Goal: Task Accomplishment & Management: Manage account settings

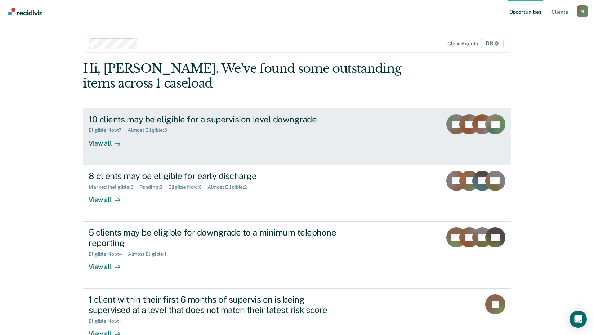
click at [102, 146] on div "View all" at bounding box center [109, 140] width 40 height 14
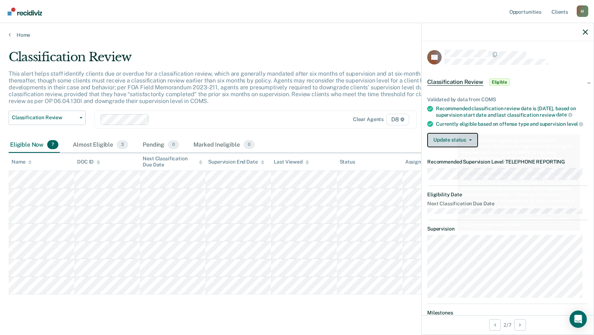
click at [455, 146] on button "Update status" at bounding box center [453, 140] width 51 height 14
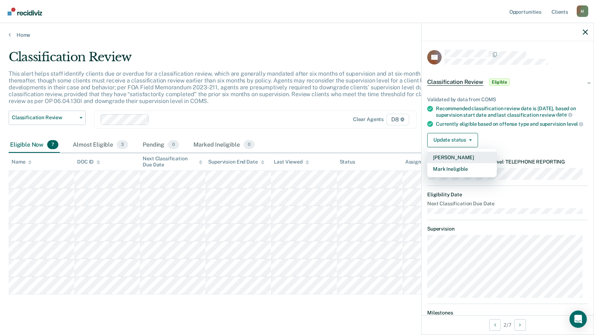
click at [451, 163] on button "[PERSON_NAME]" at bounding box center [463, 158] width 70 height 12
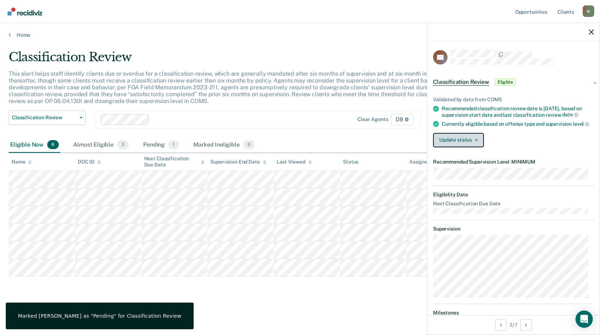
click at [457, 141] on button "Update status" at bounding box center [458, 140] width 51 height 14
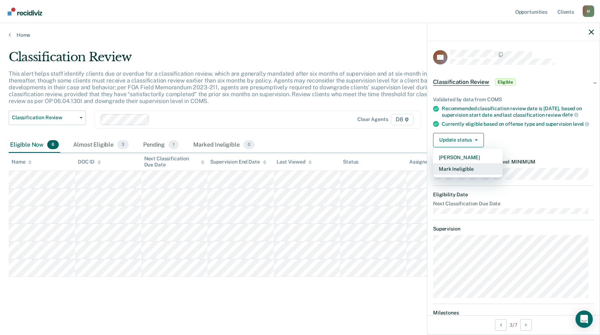
click at [450, 175] on button "Mark Ineligible" at bounding box center [468, 169] width 70 height 12
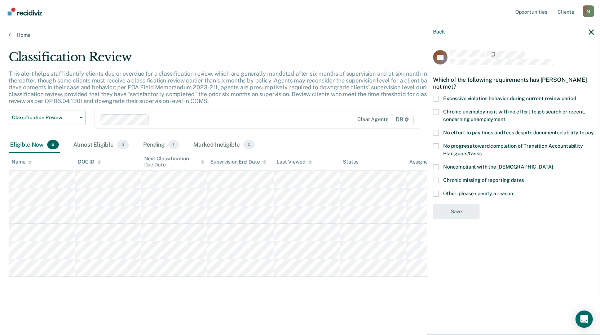
click at [435, 193] on span at bounding box center [436, 194] width 6 height 6
click at [513, 191] on input "Other: please specify a reason" at bounding box center [513, 191] width 0 height 0
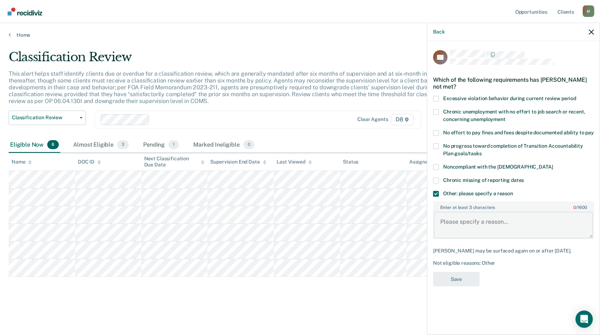
click at [465, 229] on textarea "Enter at least 3 characters 0 / 1600" at bounding box center [513, 225] width 159 height 27
type textarea "Monitor Mental health while he transitions housing."
click at [456, 280] on button "Save" at bounding box center [456, 279] width 47 height 15
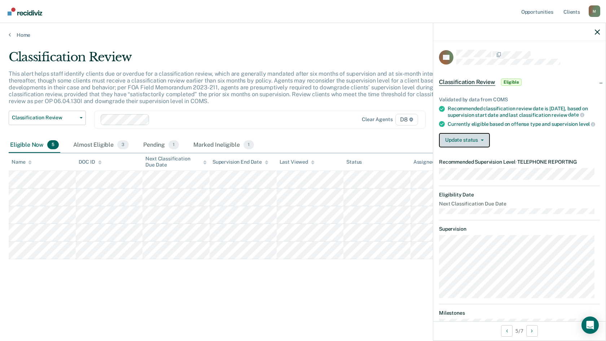
click at [465, 147] on button "Update status" at bounding box center [464, 140] width 51 height 14
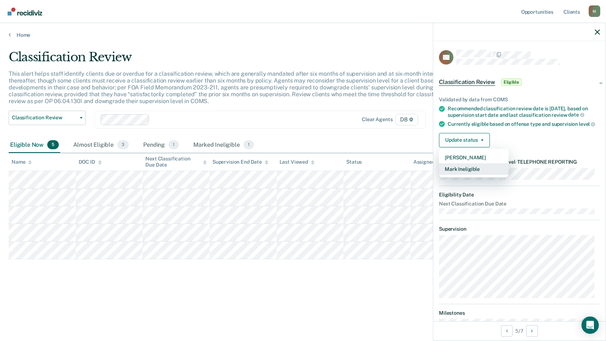
click at [468, 175] on button "Mark Ineligible" at bounding box center [474, 169] width 70 height 12
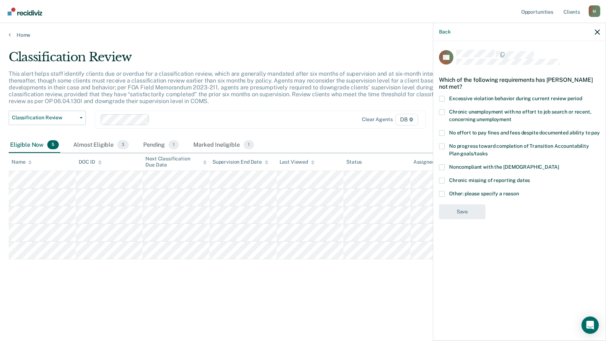
click at [441, 193] on span at bounding box center [442, 194] width 6 height 6
click at [519, 191] on input "Other: please specify a reason" at bounding box center [519, 191] width 0 height 0
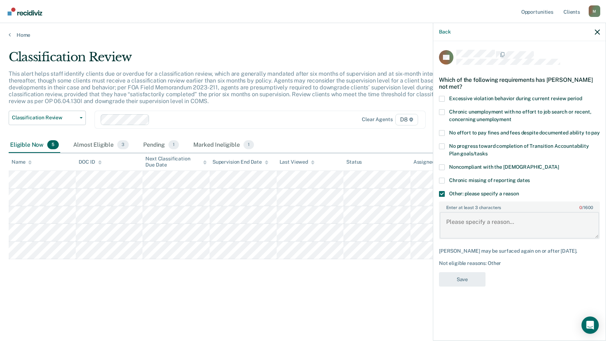
click at [461, 232] on textarea "Enter at least 3 characters 0 / 1600" at bounding box center [518, 225] width 159 height 27
type textarea "Not allowed in [GEOGRAPHIC_DATA] per judge."
click at [465, 277] on button "Save" at bounding box center [462, 279] width 47 height 15
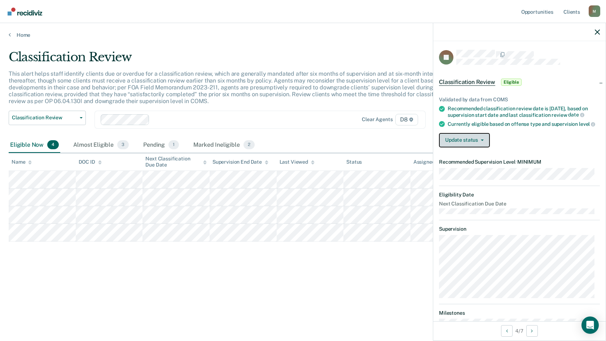
click at [475, 147] on button "Update status" at bounding box center [464, 140] width 51 height 14
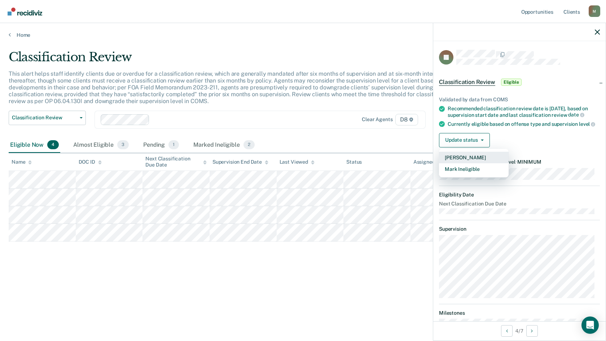
click at [470, 163] on button "[PERSON_NAME]" at bounding box center [474, 158] width 70 height 12
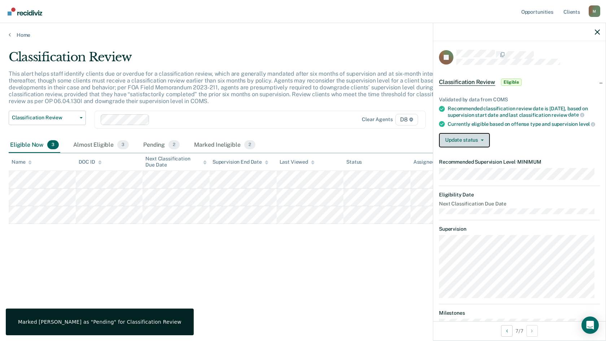
click at [474, 147] on button "Update status" at bounding box center [464, 140] width 51 height 14
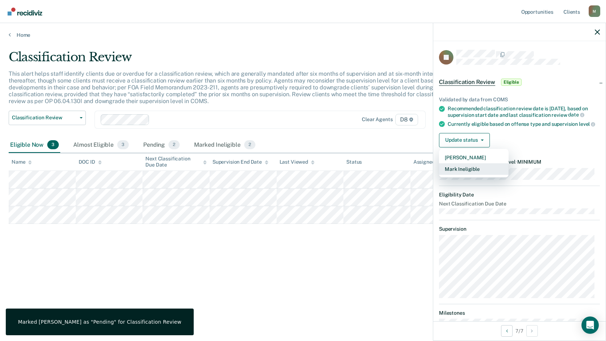
click at [468, 175] on button "Mark Ineligible" at bounding box center [474, 169] width 70 height 12
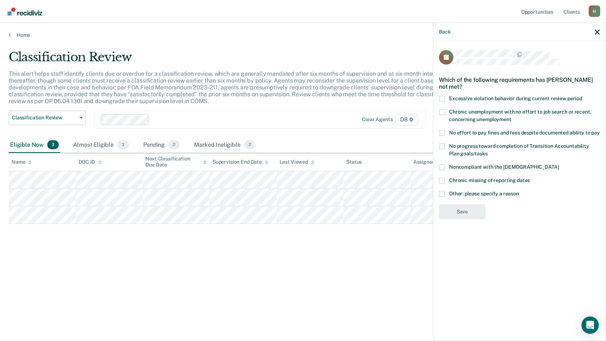
click at [443, 98] on span at bounding box center [442, 99] width 6 height 6
click at [582, 96] on input "Excessive violation behavior during current review period" at bounding box center [582, 96] width 0 height 0
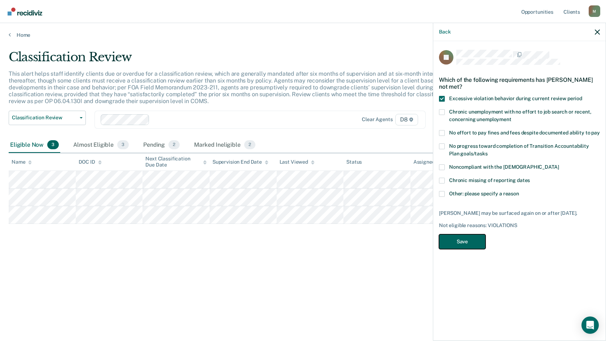
click at [459, 247] on button "Save" at bounding box center [462, 241] width 47 height 15
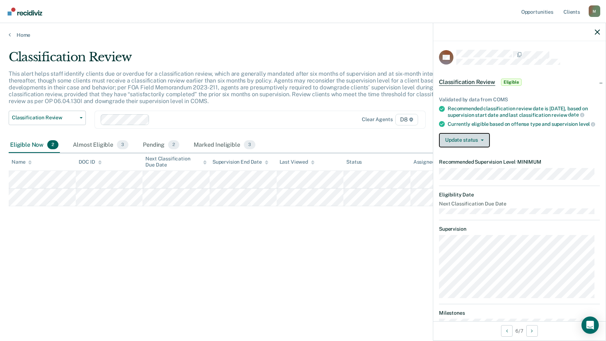
drag, startPoint x: 455, startPoint y: 152, endPoint x: 456, endPoint y: 161, distance: 9.1
click at [455, 147] on button "Update status" at bounding box center [464, 140] width 51 height 14
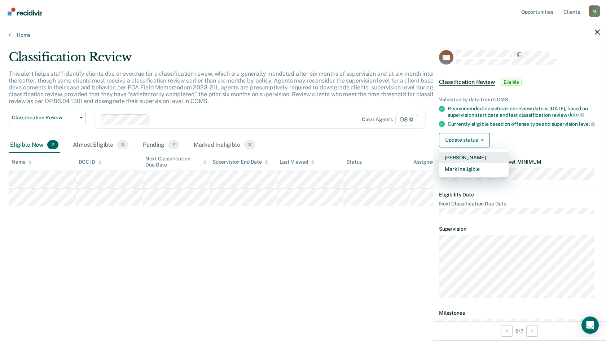
click at [456, 163] on button "[PERSON_NAME]" at bounding box center [474, 158] width 70 height 12
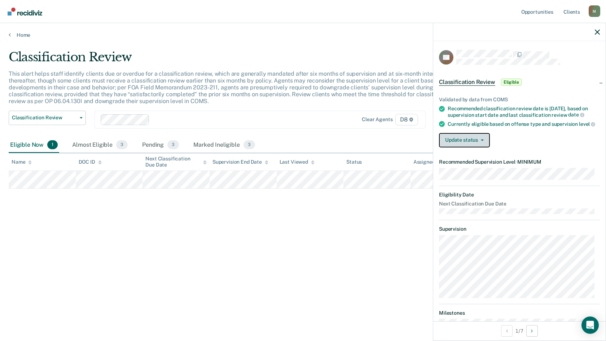
click at [471, 146] on button "Update status" at bounding box center [464, 140] width 51 height 14
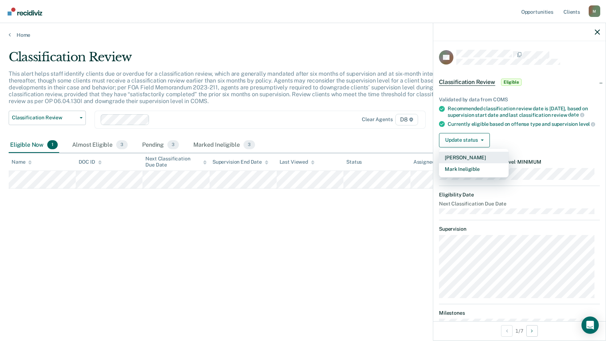
click at [470, 162] on button "[PERSON_NAME]" at bounding box center [474, 158] width 70 height 12
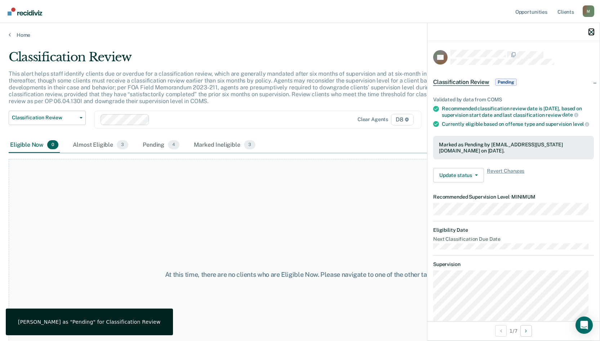
click at [590, 32] on icon "button" at bounding box center [591, 32] width 5 height 5
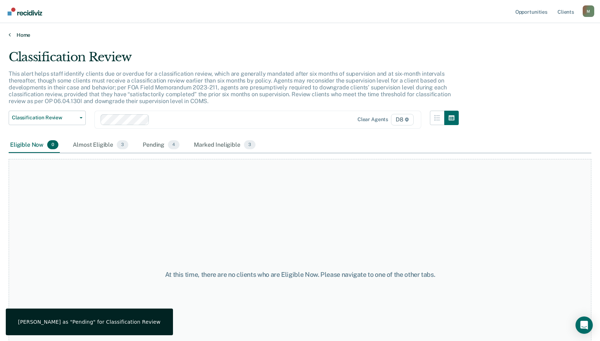
click at [17, 36] on link "Home" at bounding box center [300, 35] width 583 height 6
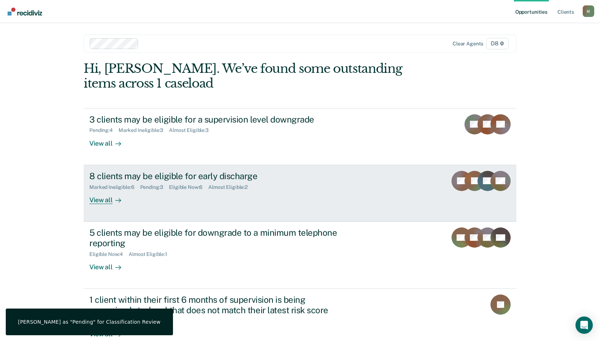
click at [176, 190] on div "Eligible Now : 6" at bounding box center [188, 187] width 39 height 6
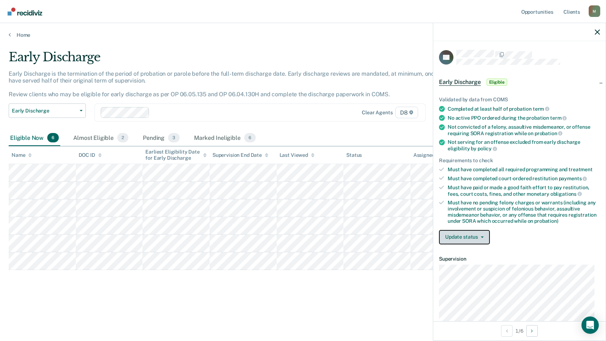
click at [476, 235] on button "Update status" at bounding box center [464, 237] width 51 height 14
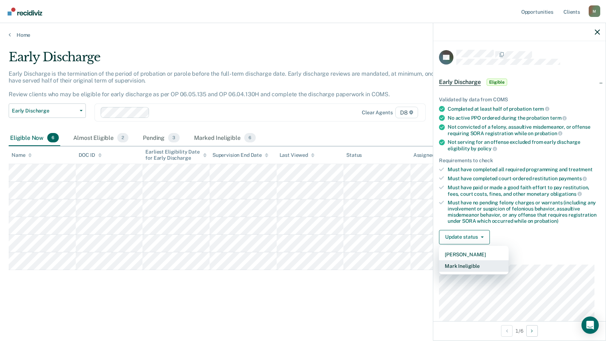
click at [469, 265] on button "Mark Ineligible" at bounding box center [474, 266] width 70 height 12
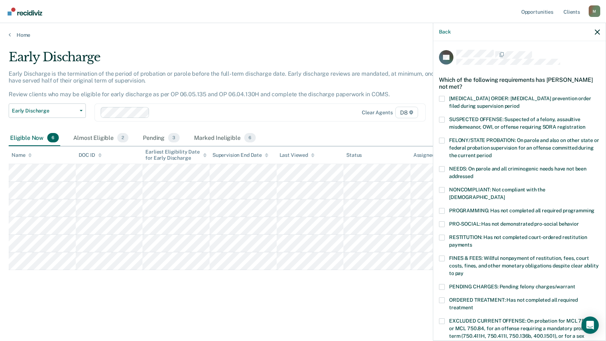
click at [444, 119] on span at bounding box center [442, 120] width 6 height 6
click at [585, 124] on input "SUSPECTED OFFENSE: Suspected of a felony, assaultive misdemeanor, OWI, or offen…" at bounding box center [585, 124] width 0 height 0
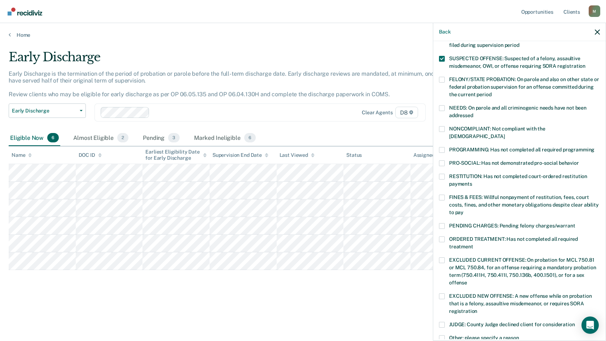
scroll to position [72, 0]
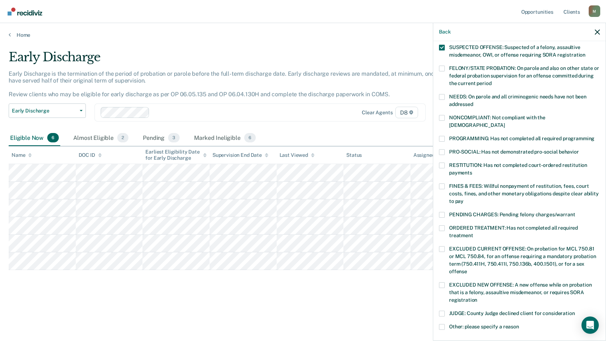
click at [441, 212] on span at bounding box center [442, 215] width 6 height 6
click at [575, 212] on input "PENDING CHARGES: Pending felony charges/warrant" at bounding box center [575, 212] width 0 height 0
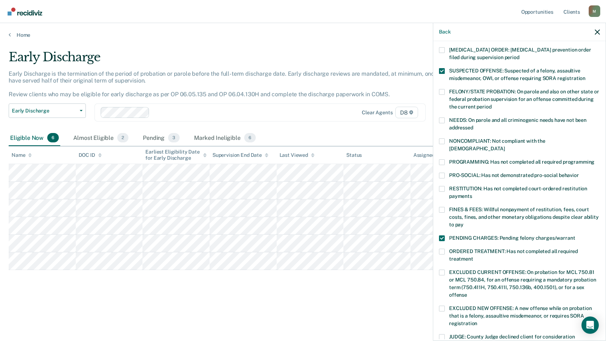
scroll to position [36, 0]
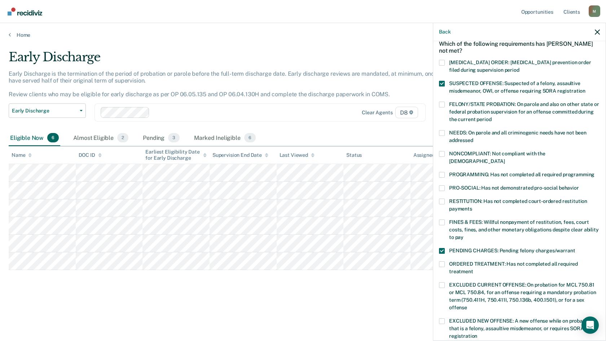
click at [443, 83] on span at bounding box center [442, 84] width 6 height 6
click at [585, 88] on input "SUSPECTED OFFENSE: Suspected of a felony, assaultive misdemeanor, OWI, or offen…" at bounding box center [585, 88] width 0 height 0
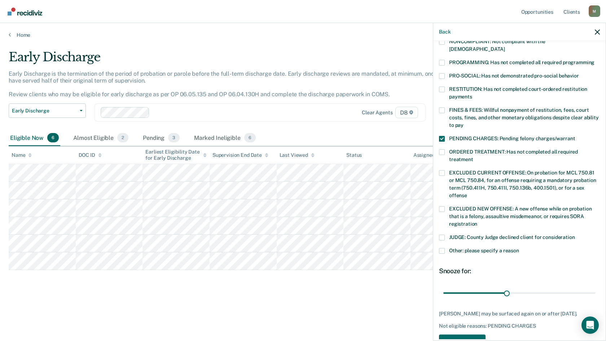
scroll to position [163, 0]
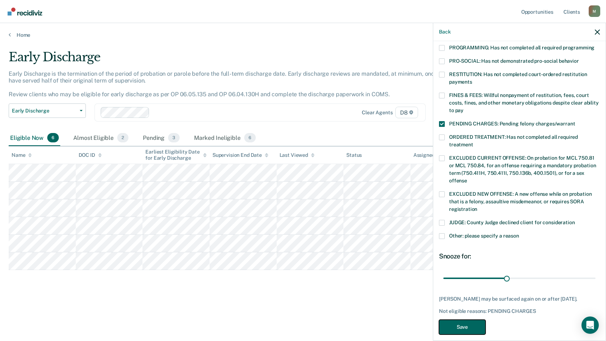
click at [473, 320] on button "Save" at bounding box center [462, 327] width 47 height 15
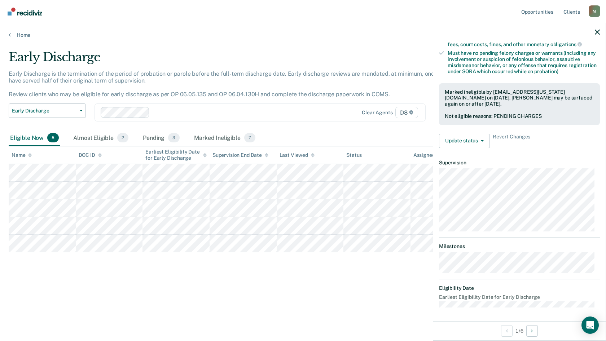
scroll to position [89, 0]
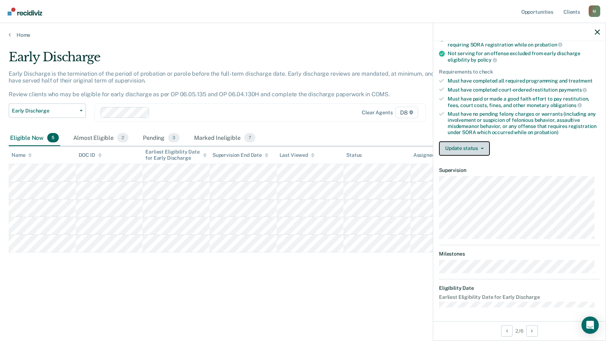
click at [482, 149] on button "Update status" at bounding box center [464, 148] width 51 height 14
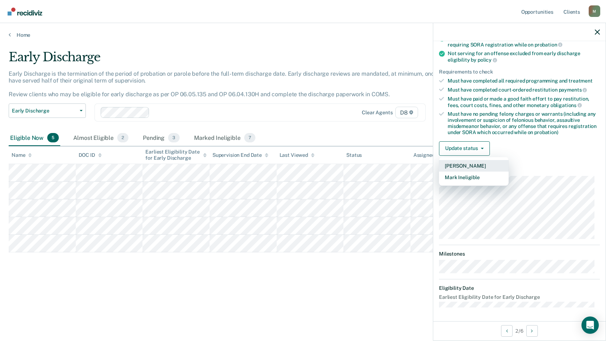
click at [470, 167] on button "[PERSON_NAME]" at bounding box center [474, 166] width 70 height 12
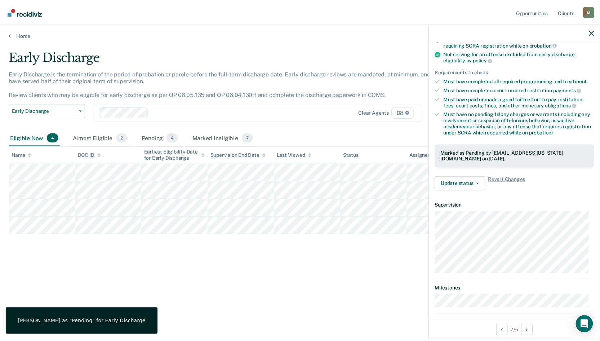
scroll to position [81, 0]
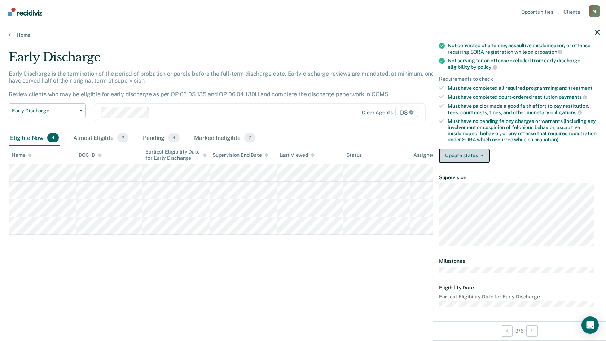
click at [461, 155] on button "Update status" at bounding box center [464, 156] width 51 height 14
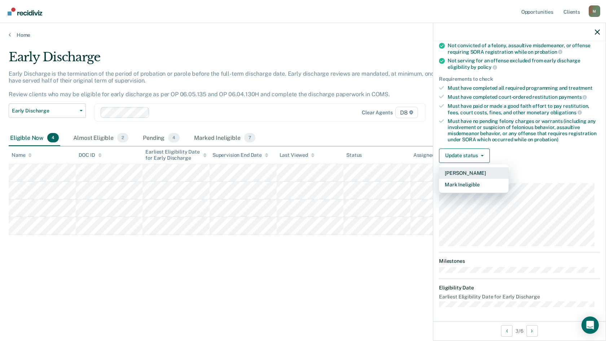
click at [471, 171] on button "[PERSON_NAME]" at bounding box center [474, 173] width 70 height 12
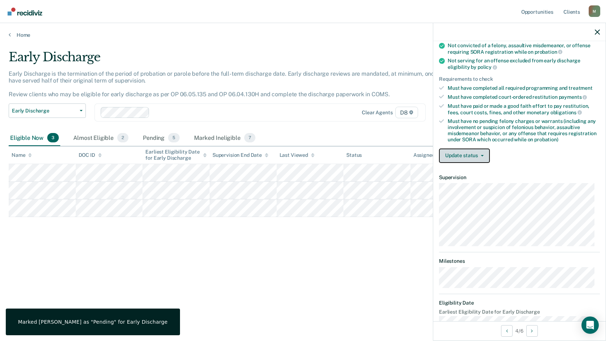
click at [464, 152] on button "Update status" at bounding box center [464, 156] width 51 height 14
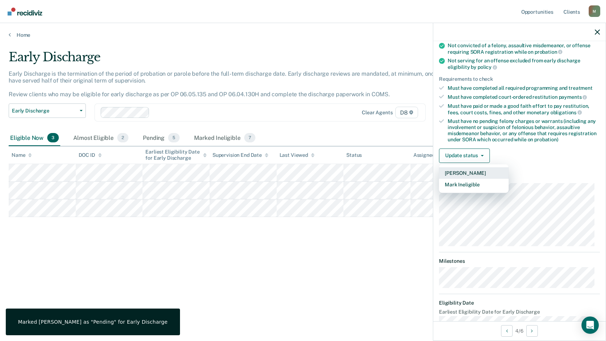
click at [460, 171] on button "[PERSON_NAME]" at bounding box center [474, 173] width 70 height 12
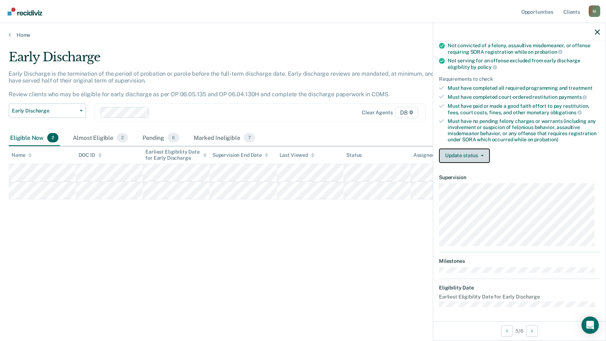
click at [475, 155] on button "Update status" at bounding box center [464, 156] width 51 height 14
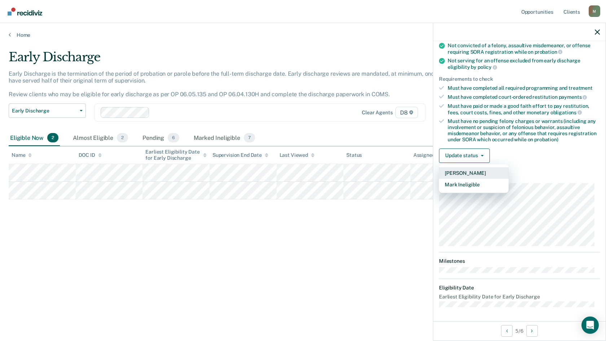
click at [465, 173] on button "[PERSON_NAME]" at bounding box center [474, 173] width 70 height 12
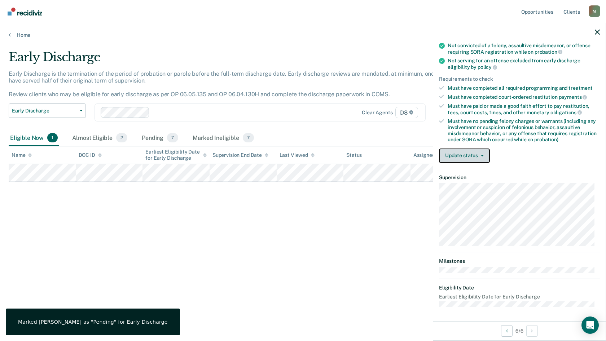
click at [457, 152] on button "Update status" at bounding box center [464, 156] width 51 height 14
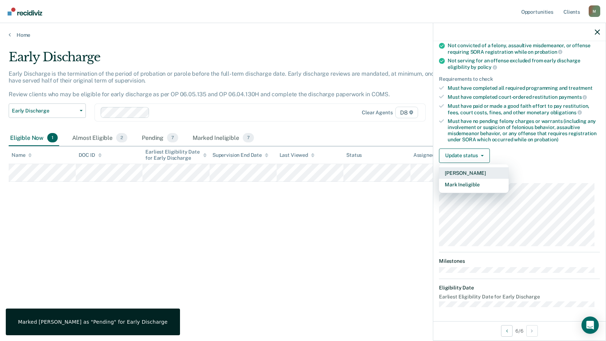
click at [461, 174] on button "[PERSON_NAME]" at bounding box center [474, 173] width 70 height 12
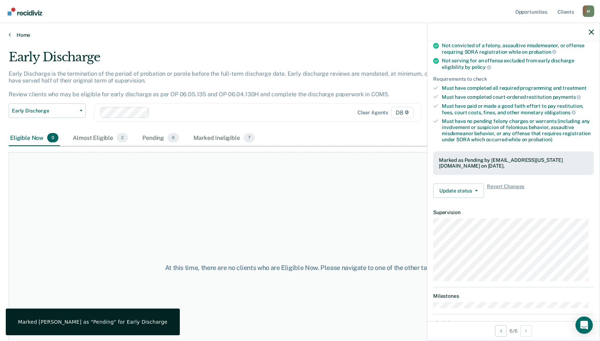
click at [23, 37] on link "Home" at bounding box center [300, 35] width 583 height 6
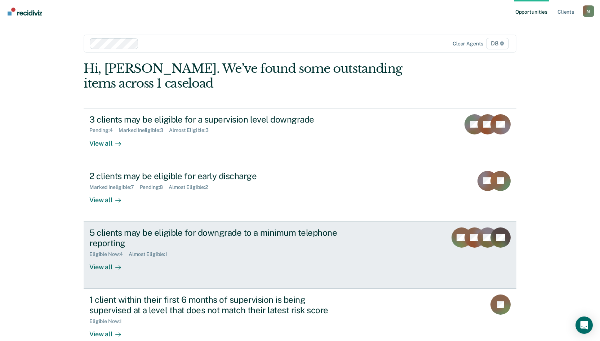
click at [218, 239] on div "5 clients may be eligible for downgrade to a minimum telephone reporting" at bounding box center [215, 237] width 253 height 21
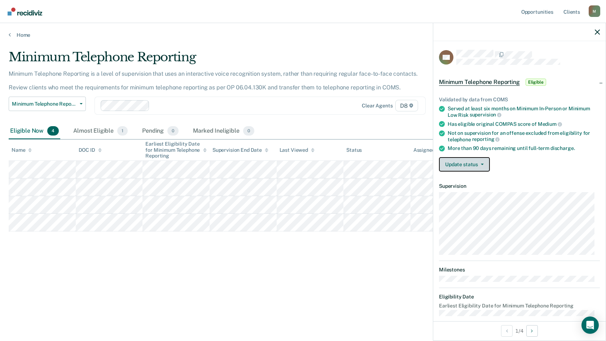
click at [464, 167] on button "Update status" at bounding box center [464, 164] width 51 height 14
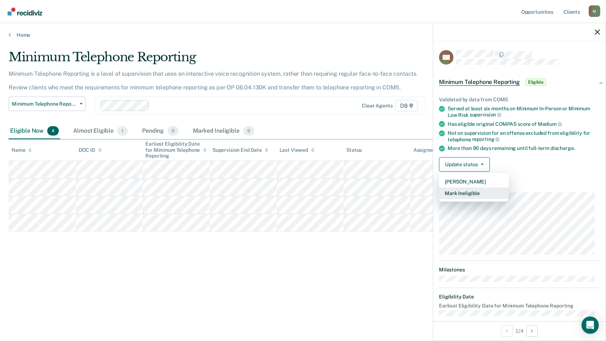
click at [464, 194] on button "Mark Ineligible" at bounding box center [474, 193] width 70 height 12
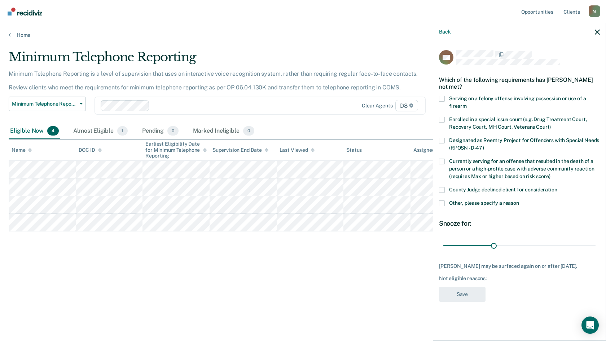
click at [440, 187] on span at bounding box center [442, 190] width 6 height 6
click at [557, 187] on input "County Judge declined client for consideration" at bounding box center [557, 187] width 0 height 0
drag, startPoint x: 458, startPoint y: 297, endPoint x: 457, endPoint y: 293, distance: 4.4
click at [458, 297] on button "Save" at bounding box center [462, 294] width 47 height 15
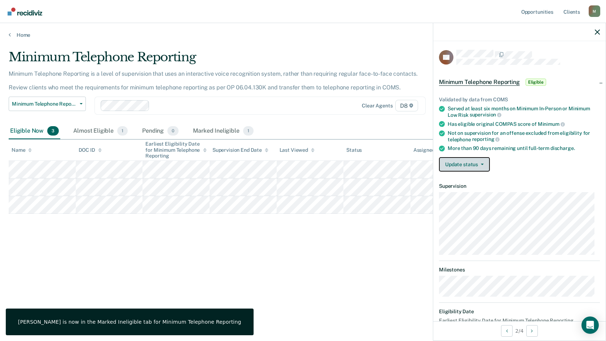
click at [460, 165] on button "Update status" at bounding box center [464, 164] width 51 height 14
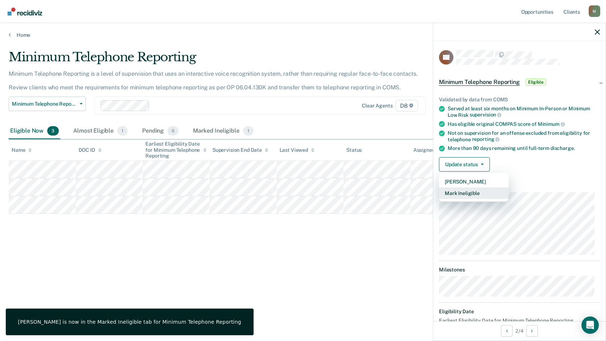
click at [464, 192] on button "Mark Ineligible" at bounding box center [474, 193] width 70 height 12
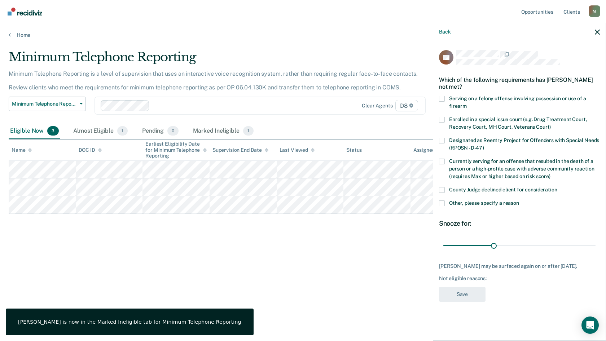
click at [441, 204] on span at bounding box center [442, 203] width 6 height 6
click at [519, 200] on input "Other, please specify a reason" at bounding box center [519, 200] width 0 height 0
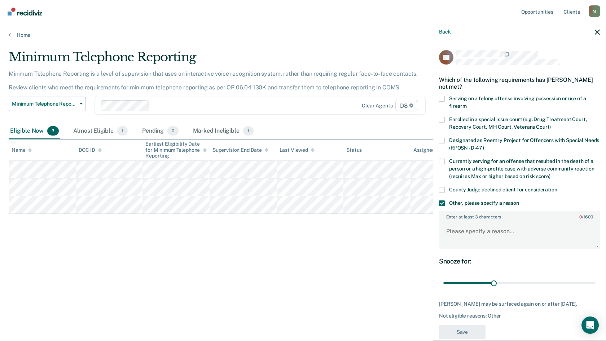
click at [444, 202] on span at bounding box center [442, 203] width 6 height 6
click at [519, 200] on input "Other, please specify a reason" at bounding box center [519, 200] width 0 height 0
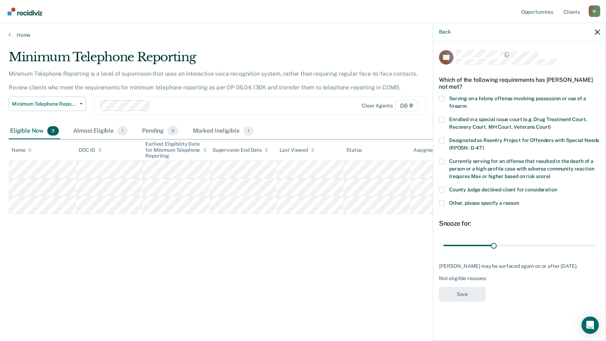
click at [442, 189] on span at bounding box center [442, 190] width 6 height 6
click at [557, 187] on input "County Judge declined client for consideration" at bounding box center [557, 187] width 0 height 0
click at [461, 290] on button "Save" at bounding box center [462, 294] width 47 height 15
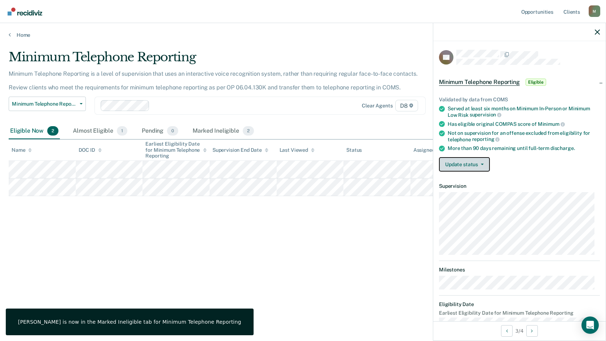
click at [466, 163] on button "Update status" at bounding box center [464, 164] width 51 height 14
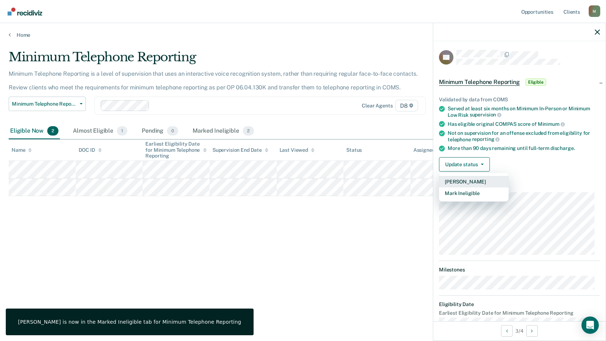
click at [473, 184] on button "[PERSON_NAME]" at bounding box center [474, 182] width 70 height 12
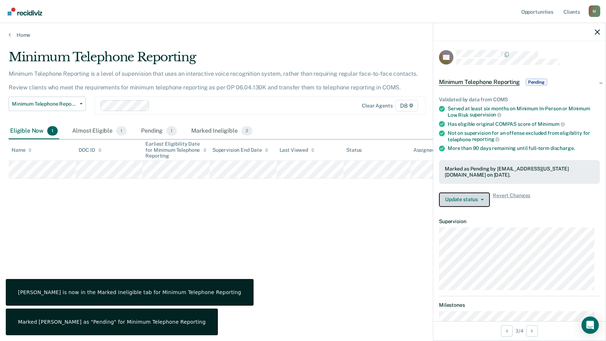
click at [469, 203] on button "Update status" at bounding box center [464, 199] width 51 height 14
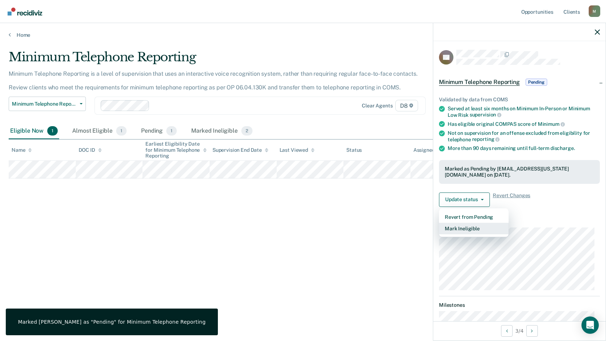
click at [469, 229] on button "Mark Ineligible" at bounding box center [474, 229] width 70 height 12
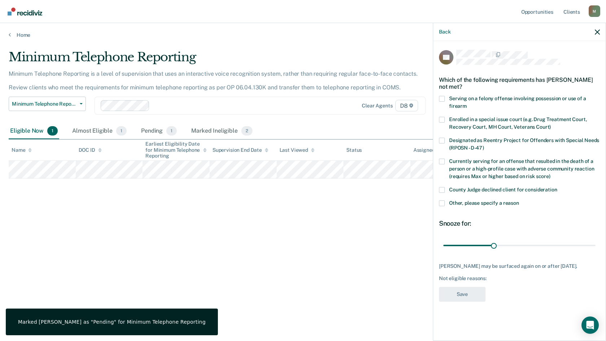
click at [440, 194] on label "County Judge declined client for consideration" at bounding box center [519, 191] width 161 height 8
click at [557, 187] on input "County Judge declined client for consideration" at bounding box center [557, 187] width 0 height 0
click at [460, 289] on button "Save" at bounding box center [462, 294] width 47 height 15
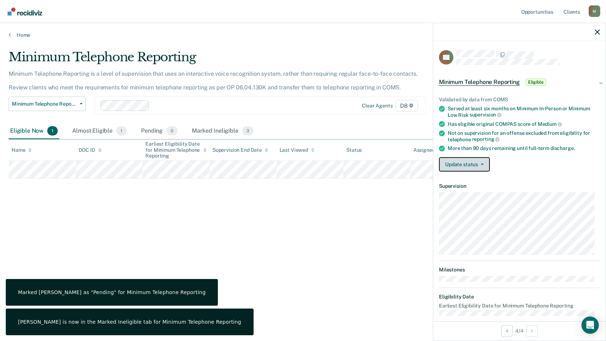
click at [477, 161] on button "Update status" at bounding box center [464, 164] width 51 height 14
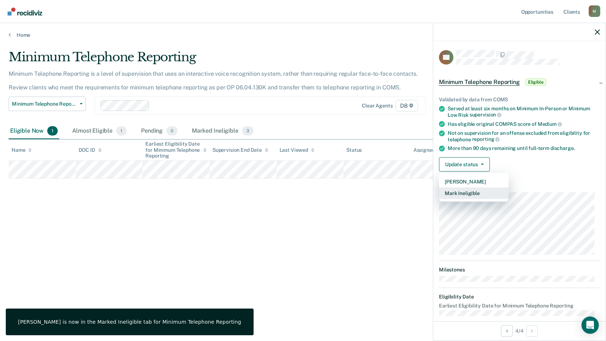
click at [464, 193] on button "Mark Ineligible" at bounding box center [474, 193] width 70 height 12
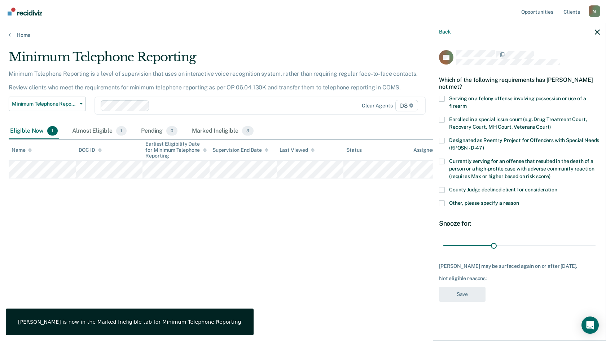
click at [442, 188] on span at bounding box center [442, 190] width 6 height 6
click at [557, 187] on input "County Judge declined client for consideration" at bounding box center [557, 187] width 0 height 0
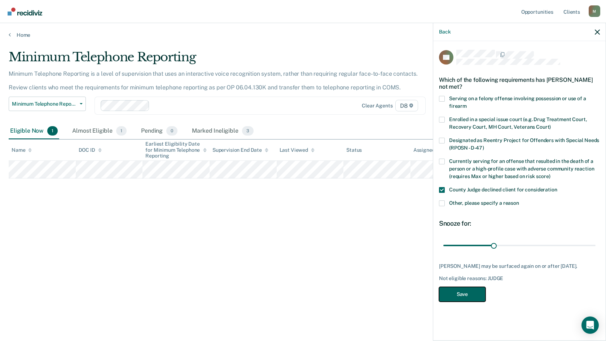
click at [474, 295] on button "Save" at bounding box center [462, 294] width 47 height 15
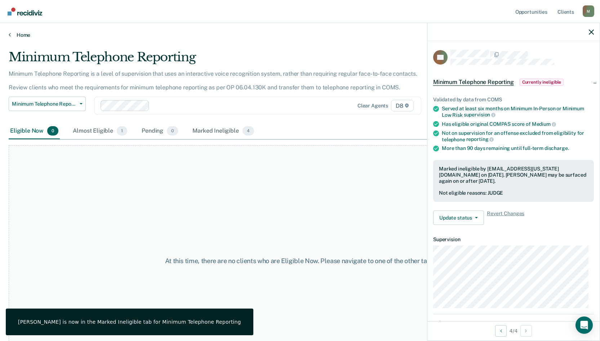
click at [21, 36] on link "Home" at bounding box center [300, 35] width 583 height 6
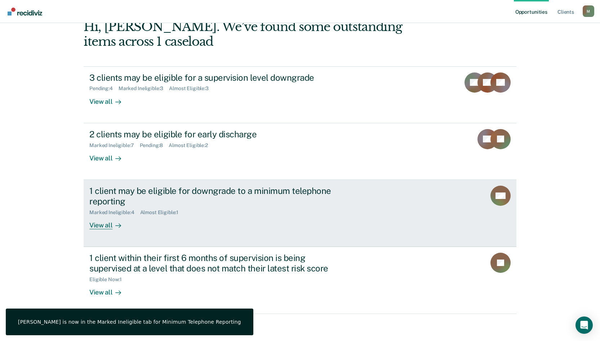
scroll to position [44, 0]
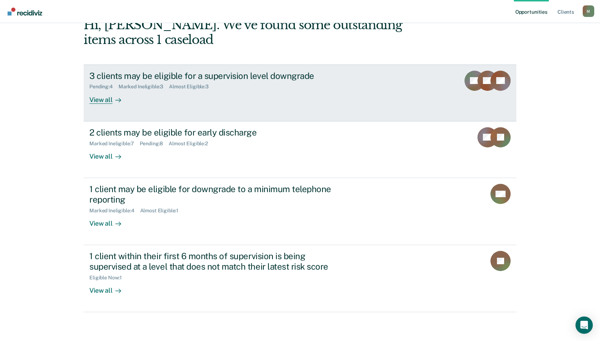
click at [113, 74] on div "3 clients may be eligible for a supervision level downgrade" at bounding box center [215, 76] width 253 height 10
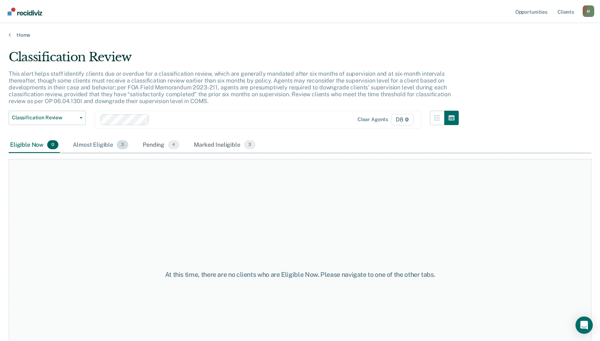
click at [103, 143] on div "Almost Eligible 3" at bounding box center [100, 145] width 58 height 16
